Goal: Transaction & Acquisition: Book appointment/travel/reservation

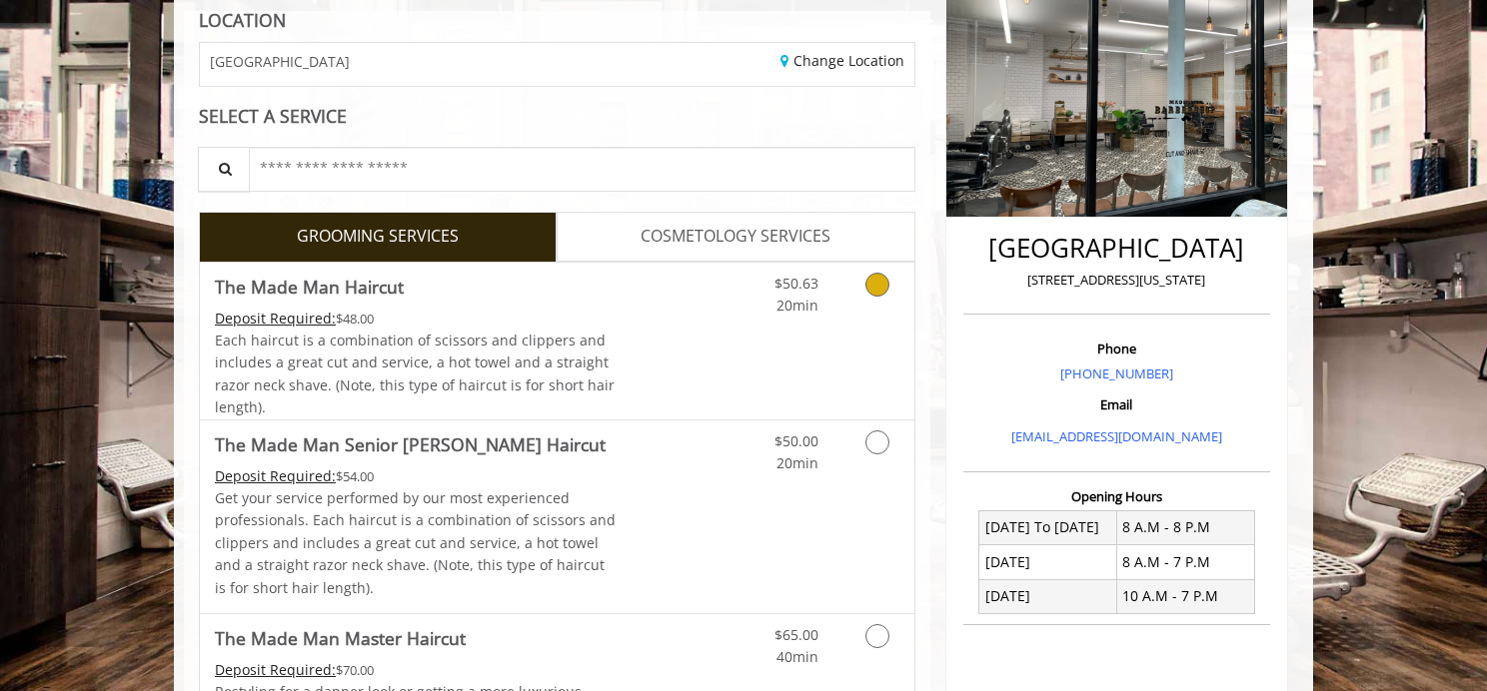
click at [855, 334] on div "$50.63 20min" at bounding box center [824, 341] width 179 height 157
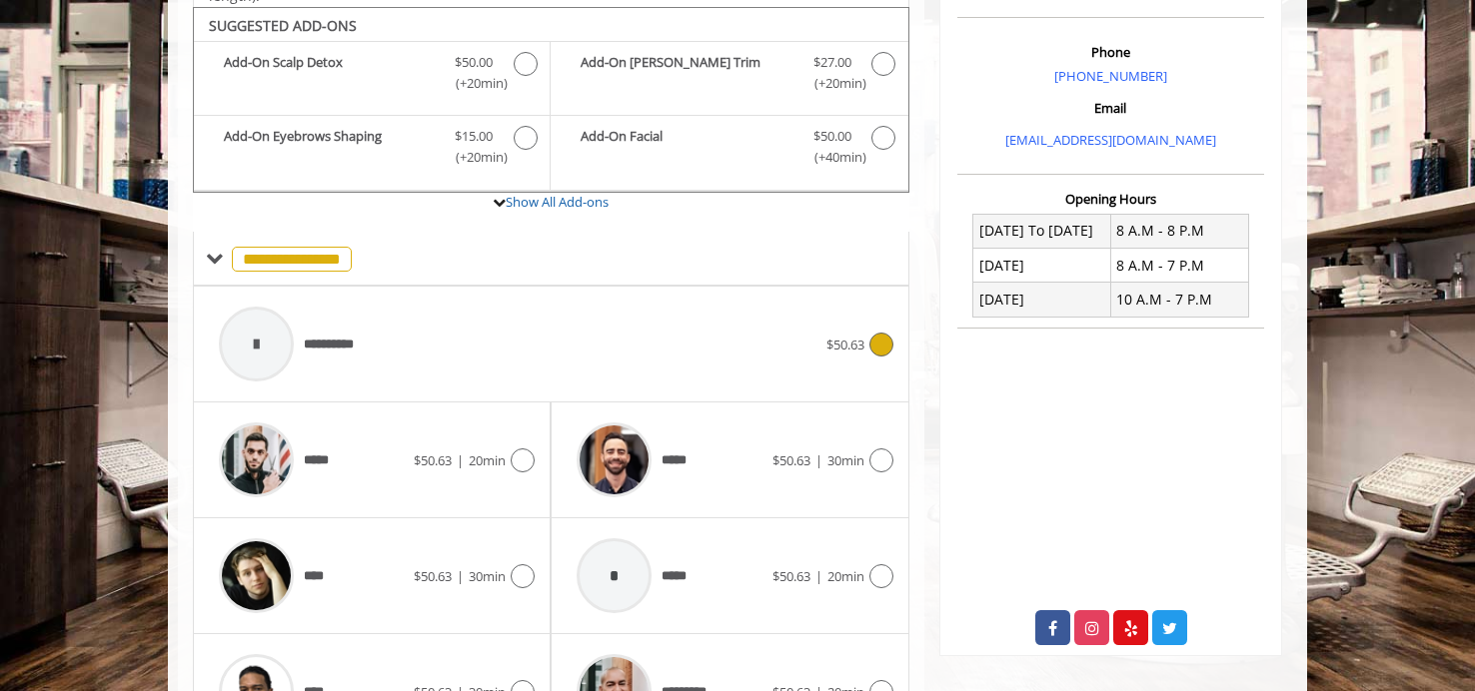
scroll to position [593, 0]
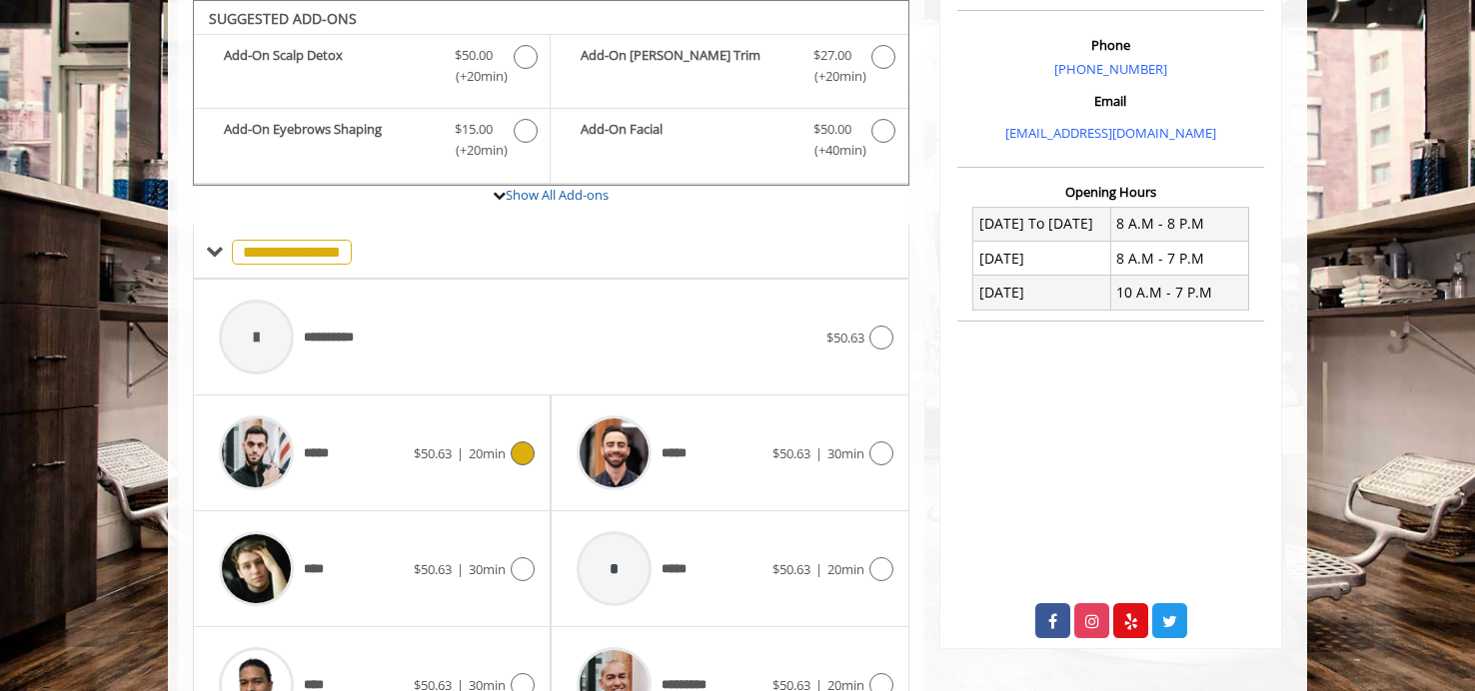
click at [509, 448] on div at bounding box center [519, 454] width 29 height 24
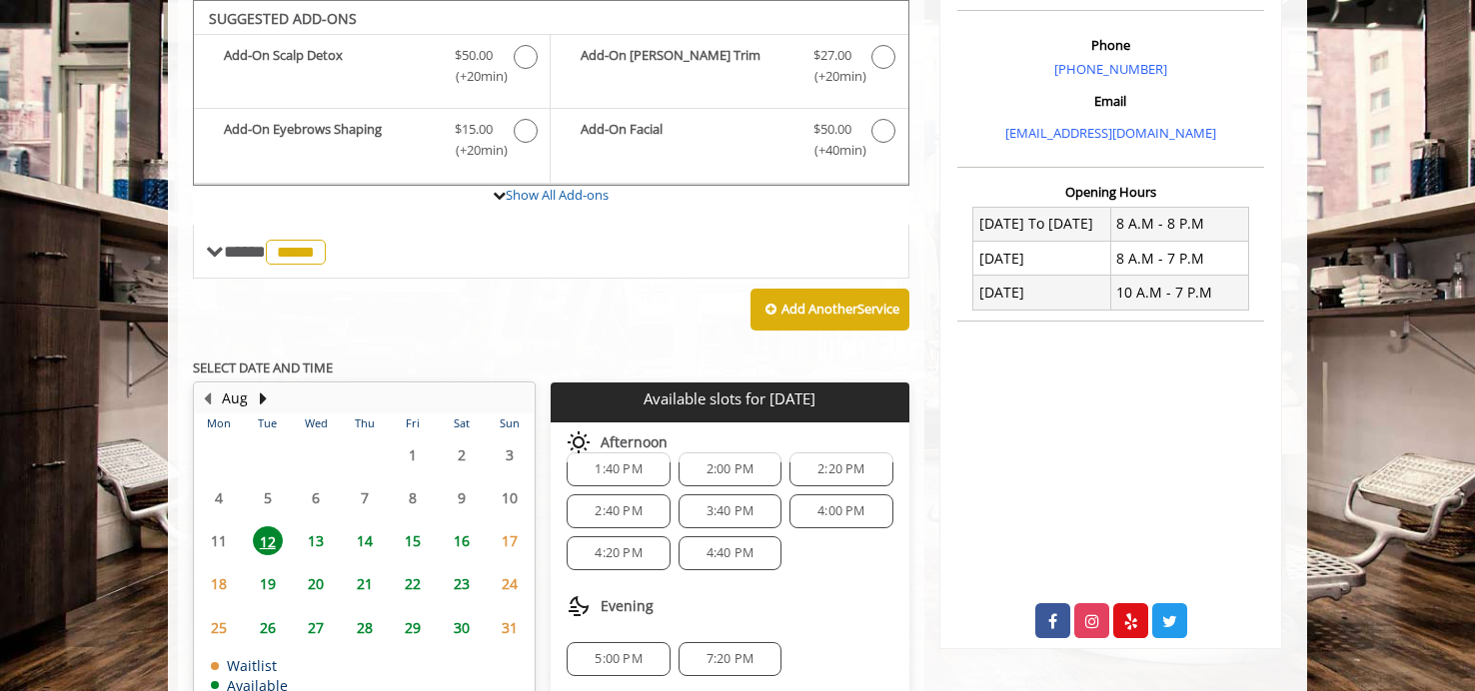
scroll to position [594, 0]
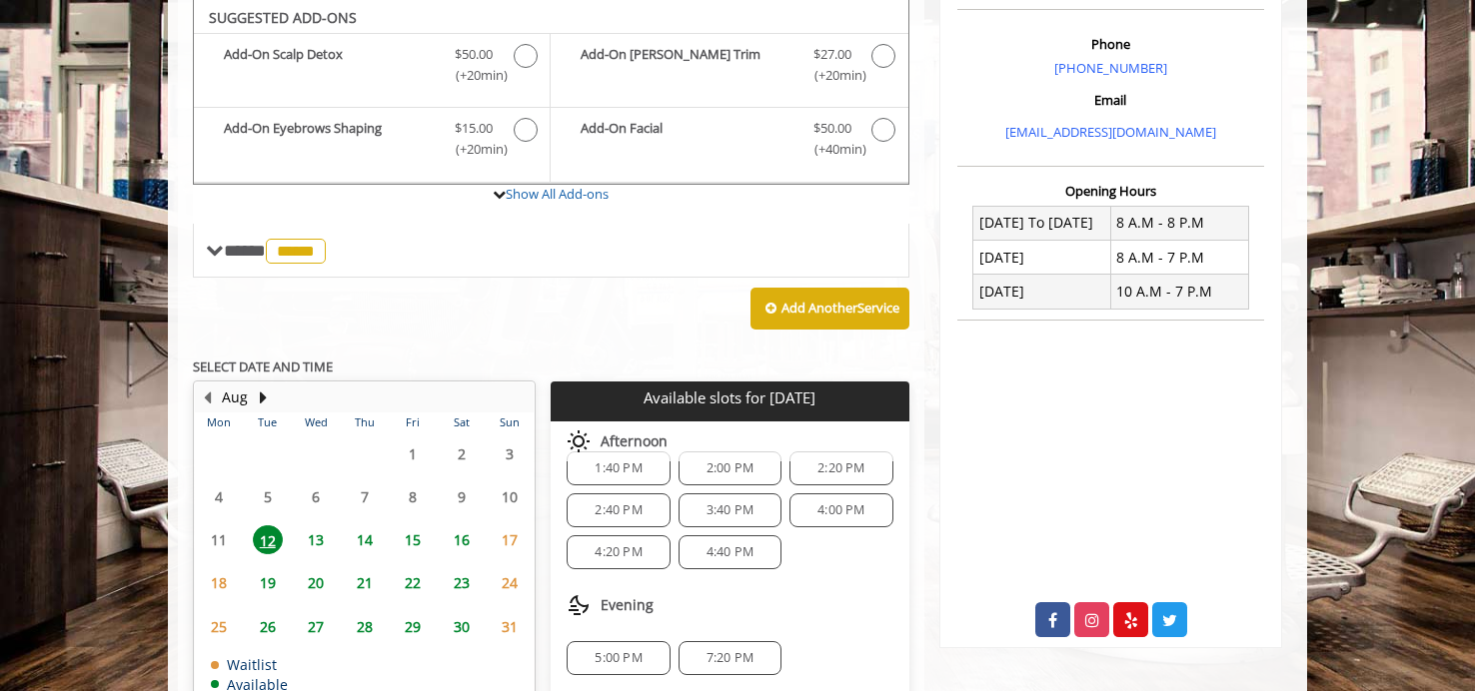
click at [623, 650] on span "5:00 PM" at bounding box center [617, 658] width 47 height 16
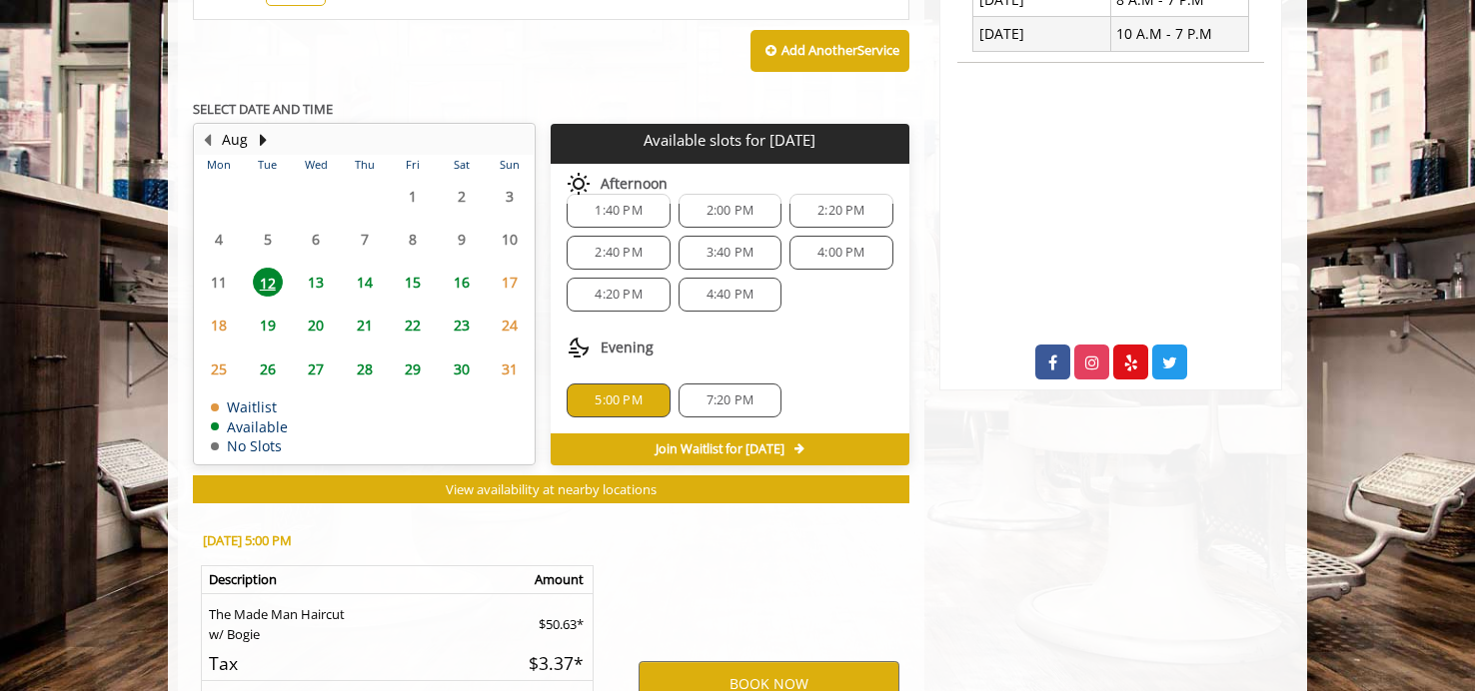
scroll to position [1086, 0]
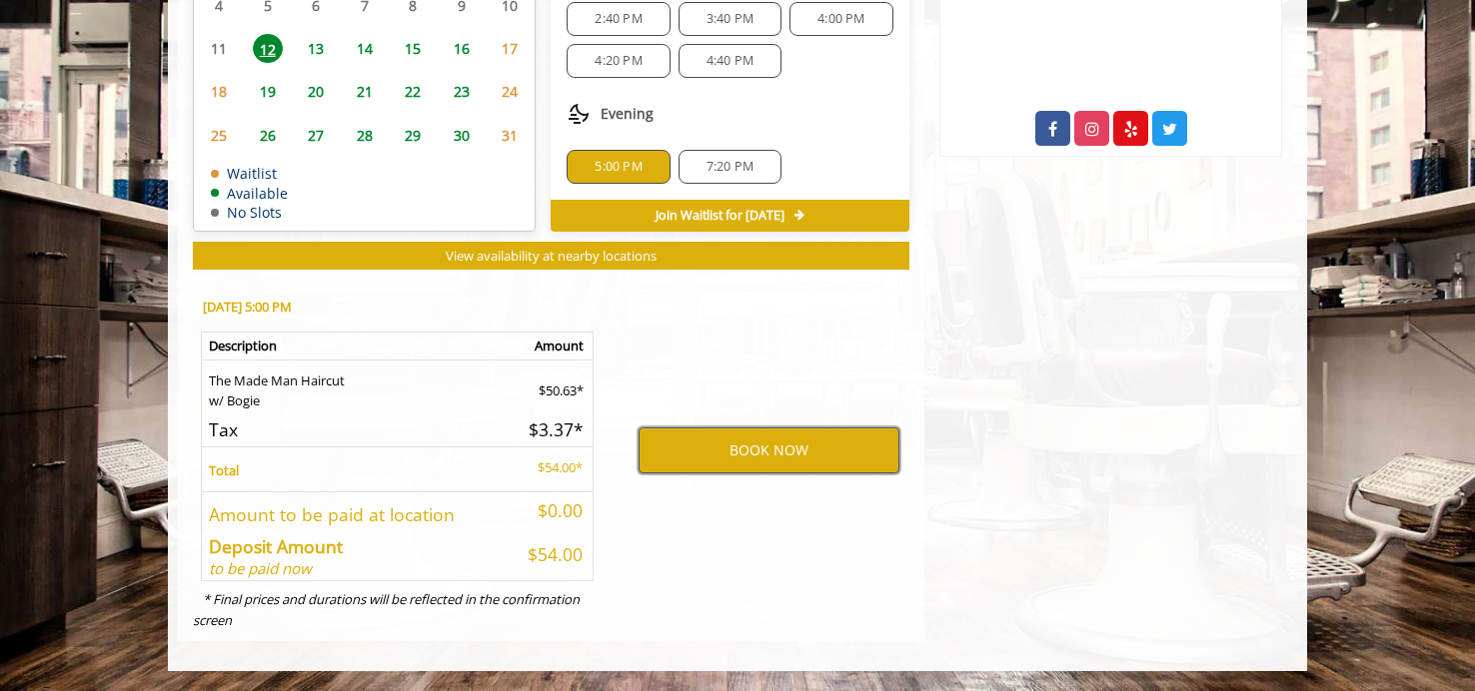
click at [717, 443] on button "BOOK NOW" at bounding box center [768, 451] width 261 height 46
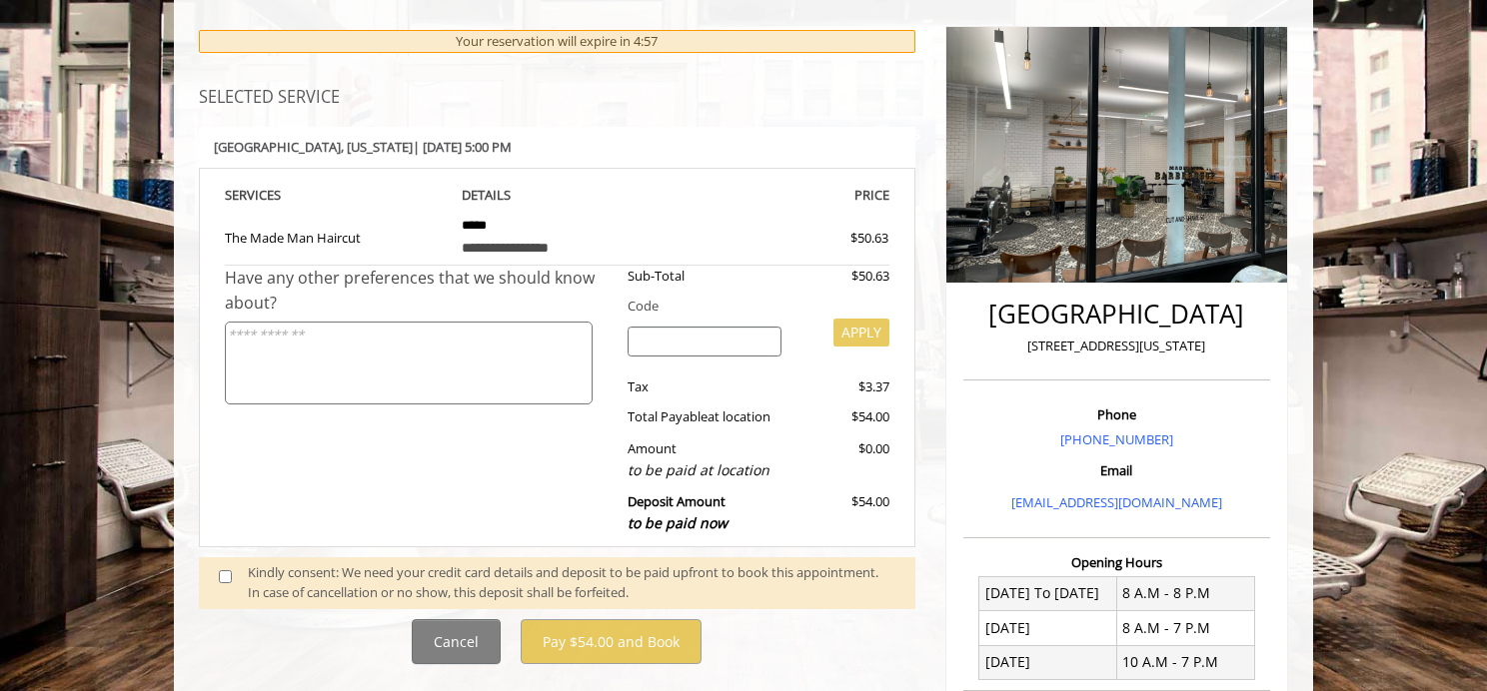
scroll to position [530, 0]
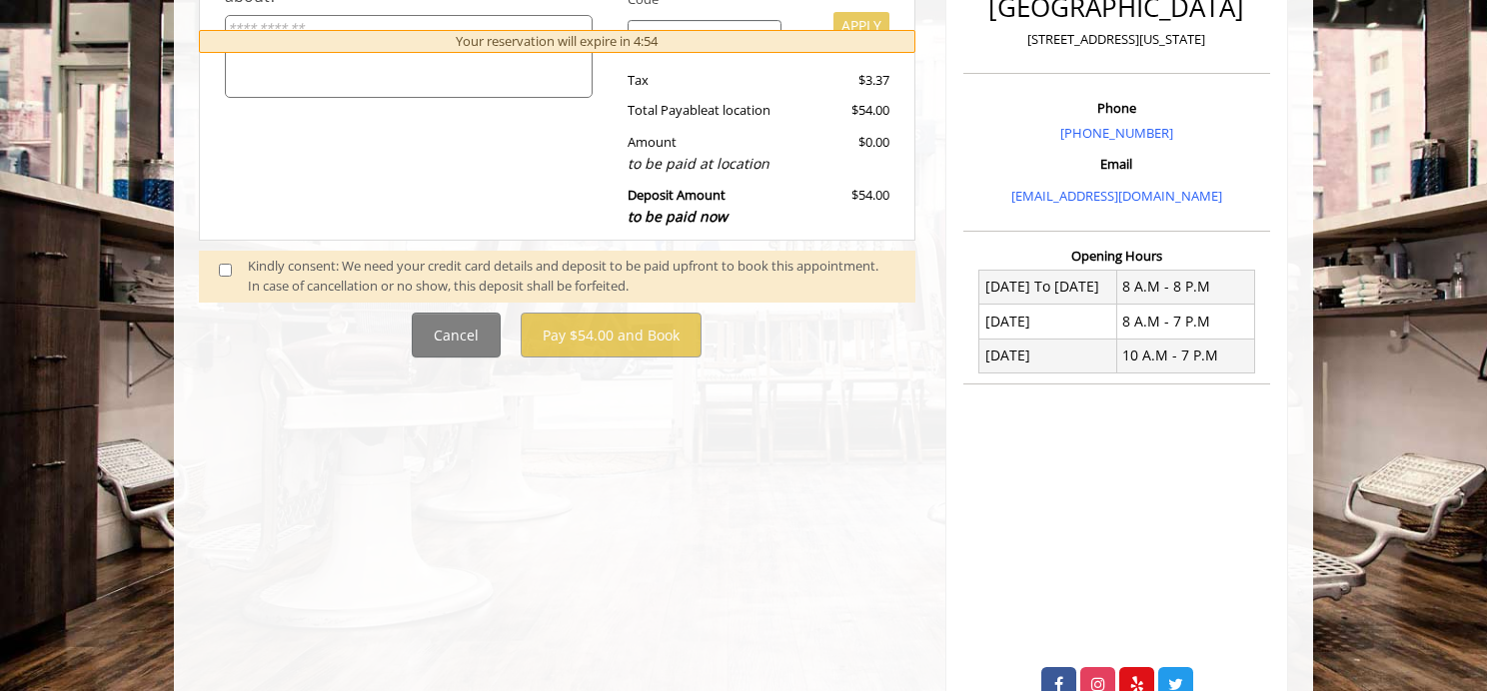
click at [314, 282] on div "Kindly consent: We need your credit card details and deposit to be paid upfront…" at bounding box center [571, 277] width 647 height 42
click at [211, 274] on span at bounding box center [233, 277] width 59 height 42
click at [237, 273] on span at bounding box center [233, 277] width 59 height 42
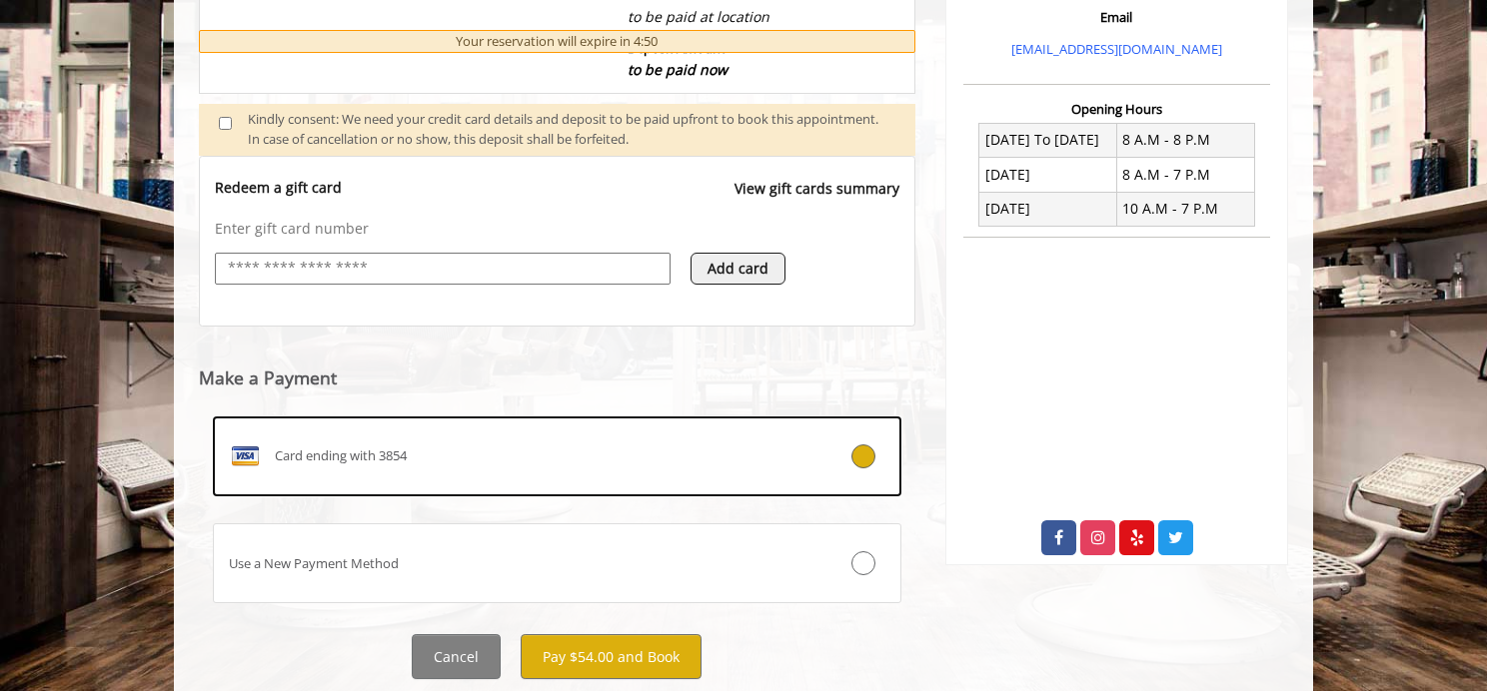
scroll to position [735, 0]
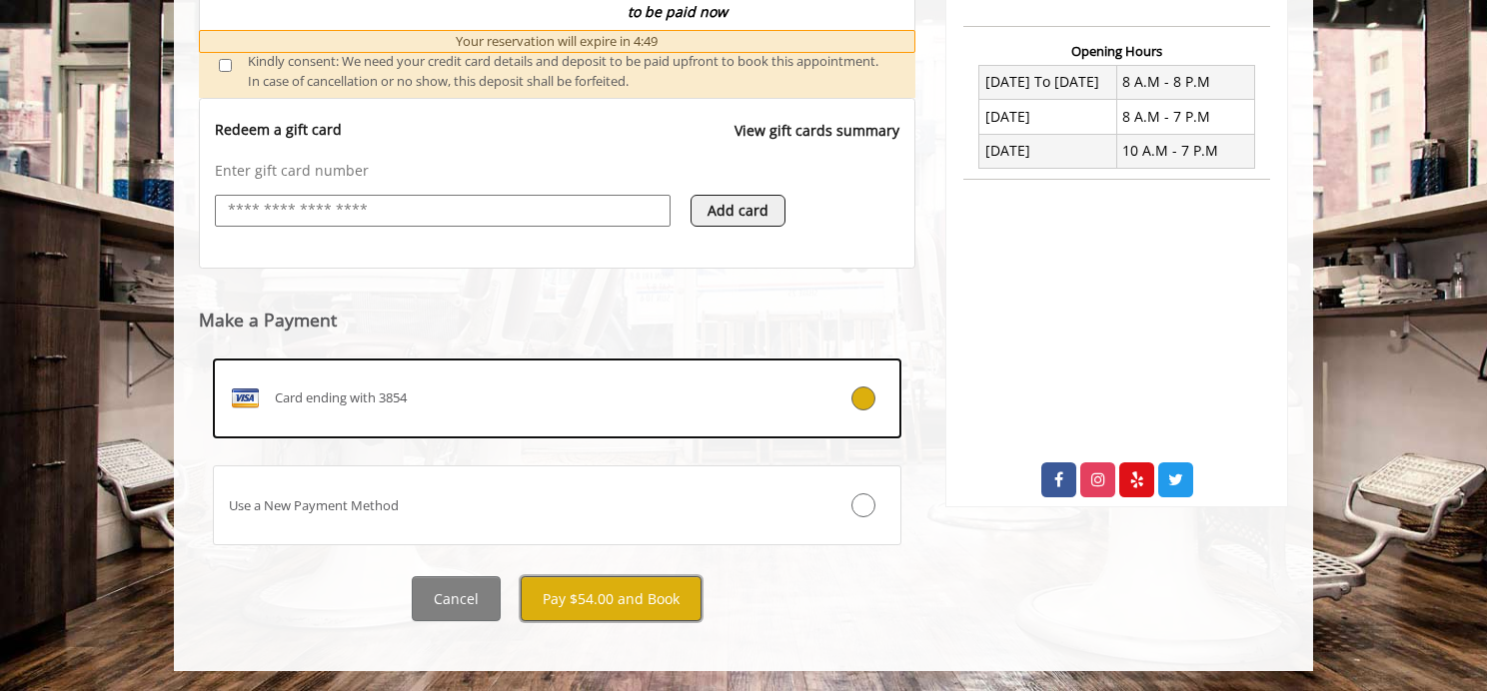
click at [625, 601] on button "Pay $54.00 and Book" at bounding box center [610, 598] width 181 height 45
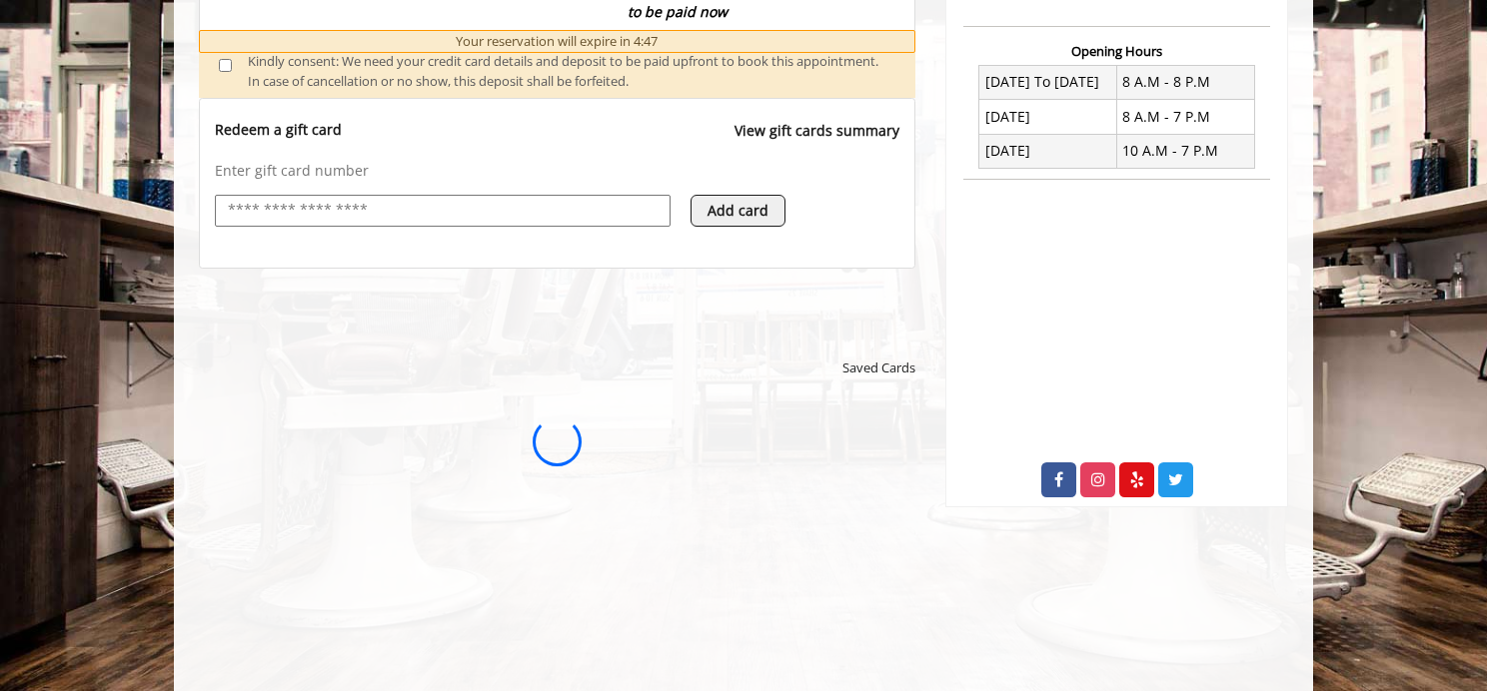
scroll to position [0, 0]
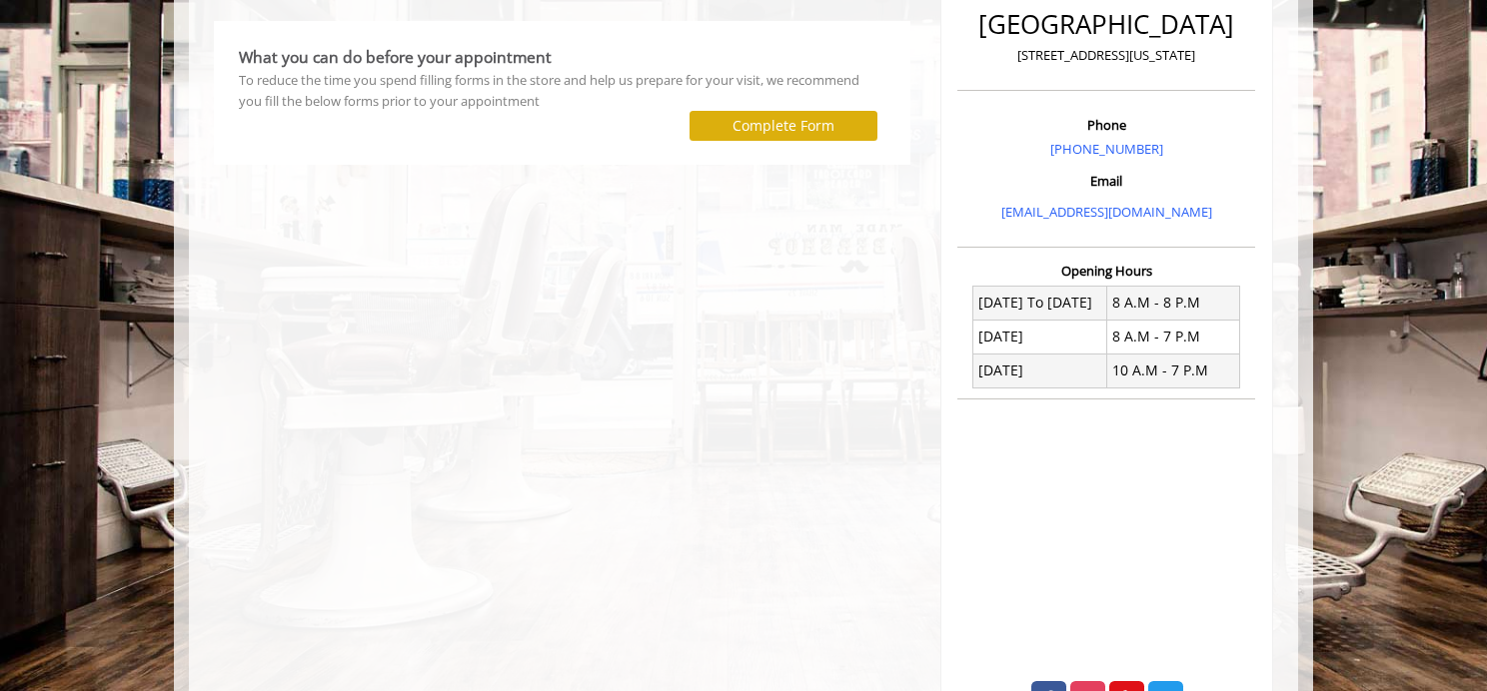
scroll to position [547, 0]
